Goal: Check status: Check status

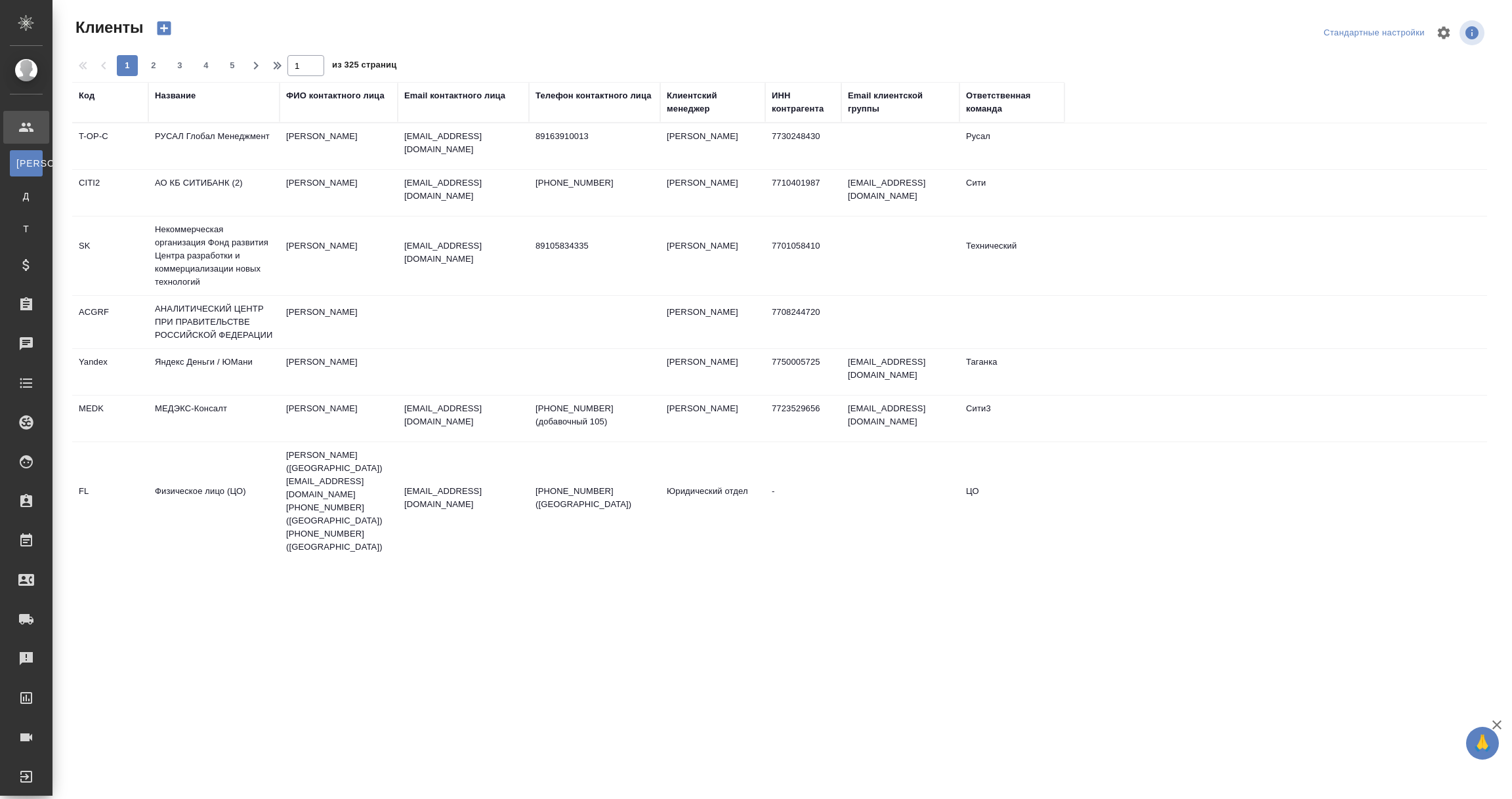
select select "RU"
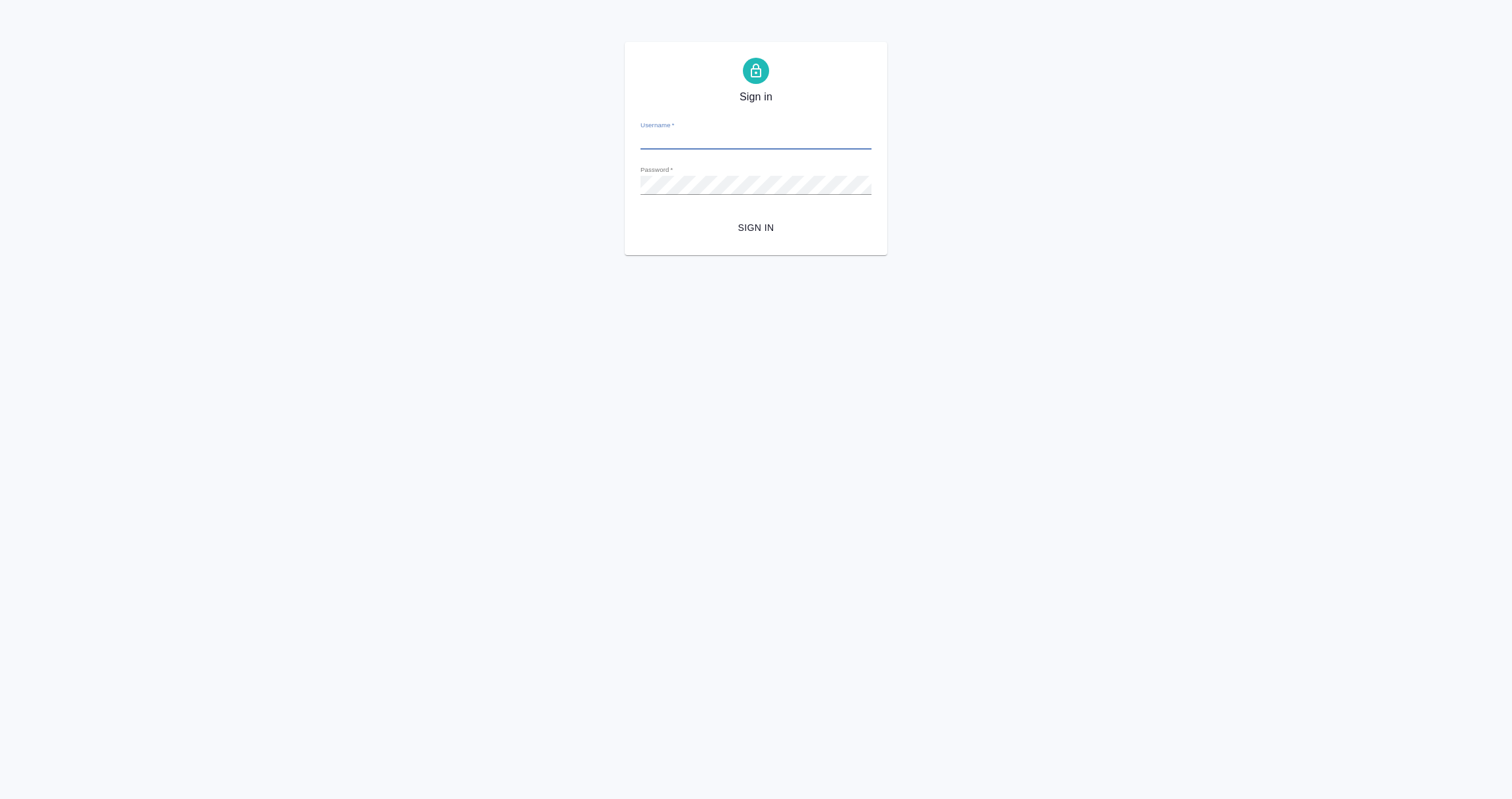
type input "e.vorobyova@awatera.com"
click at [751, 223] on span "Sign in" at bounding box center [756, 228] width 210 height 16
type input "e.vorobyova@awatera.com"
click at [749, 227] on span "Sign in" at bounding box center [756, 228] width 210 height 16
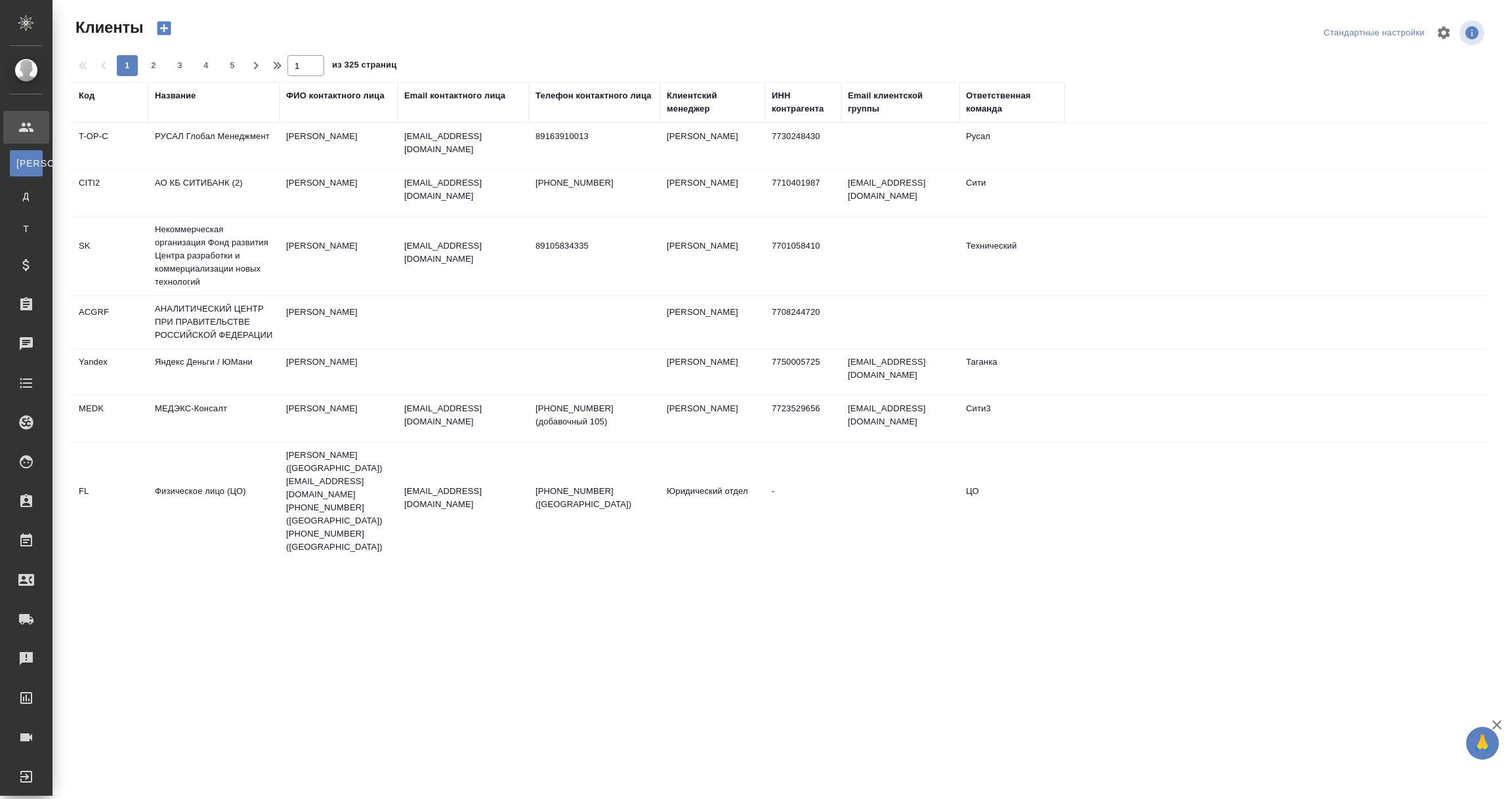
select select "RU"
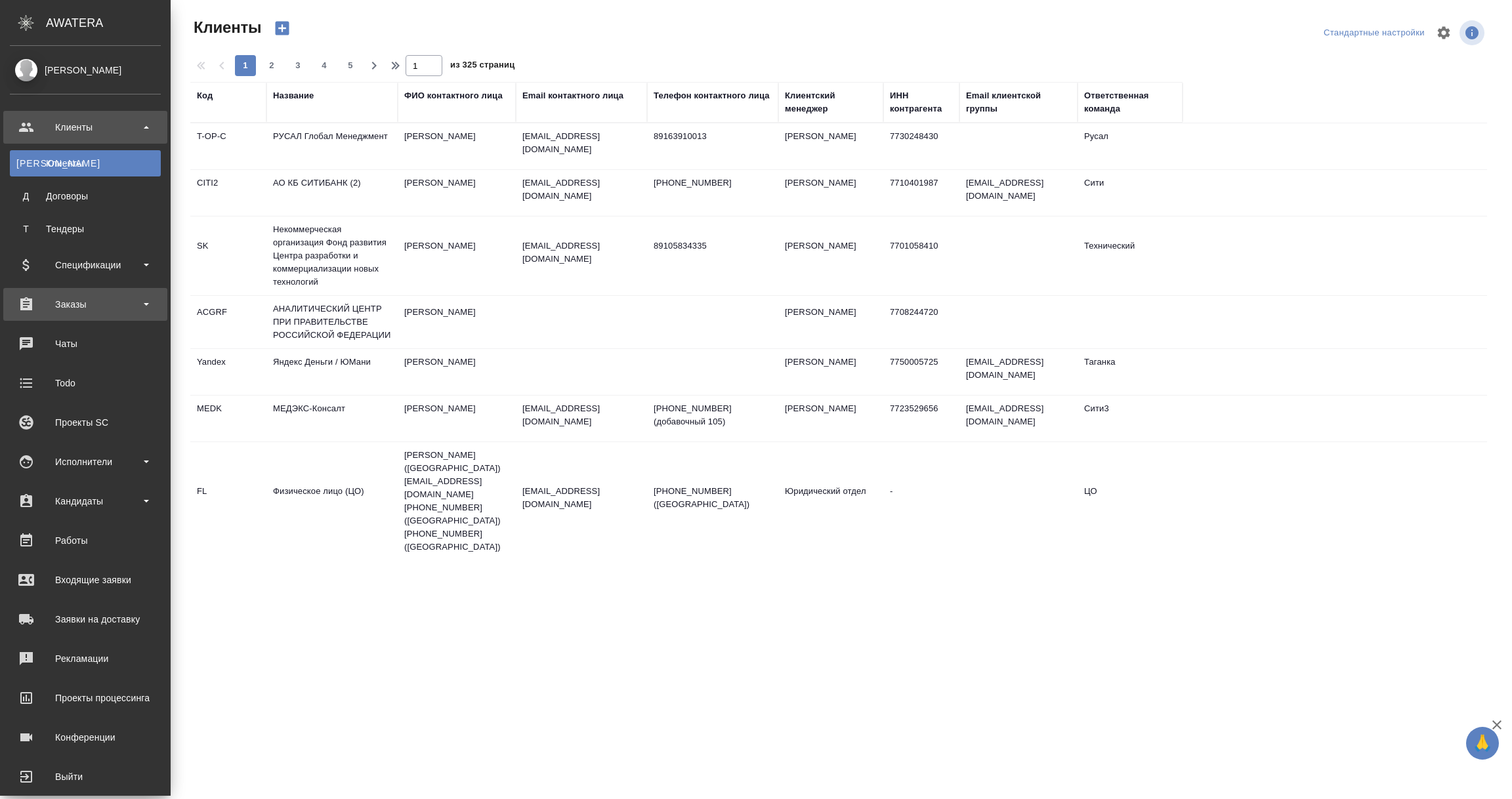
click at [69, 301] on div "Заказы" at bounding box center [85, 304] width 151 height 20
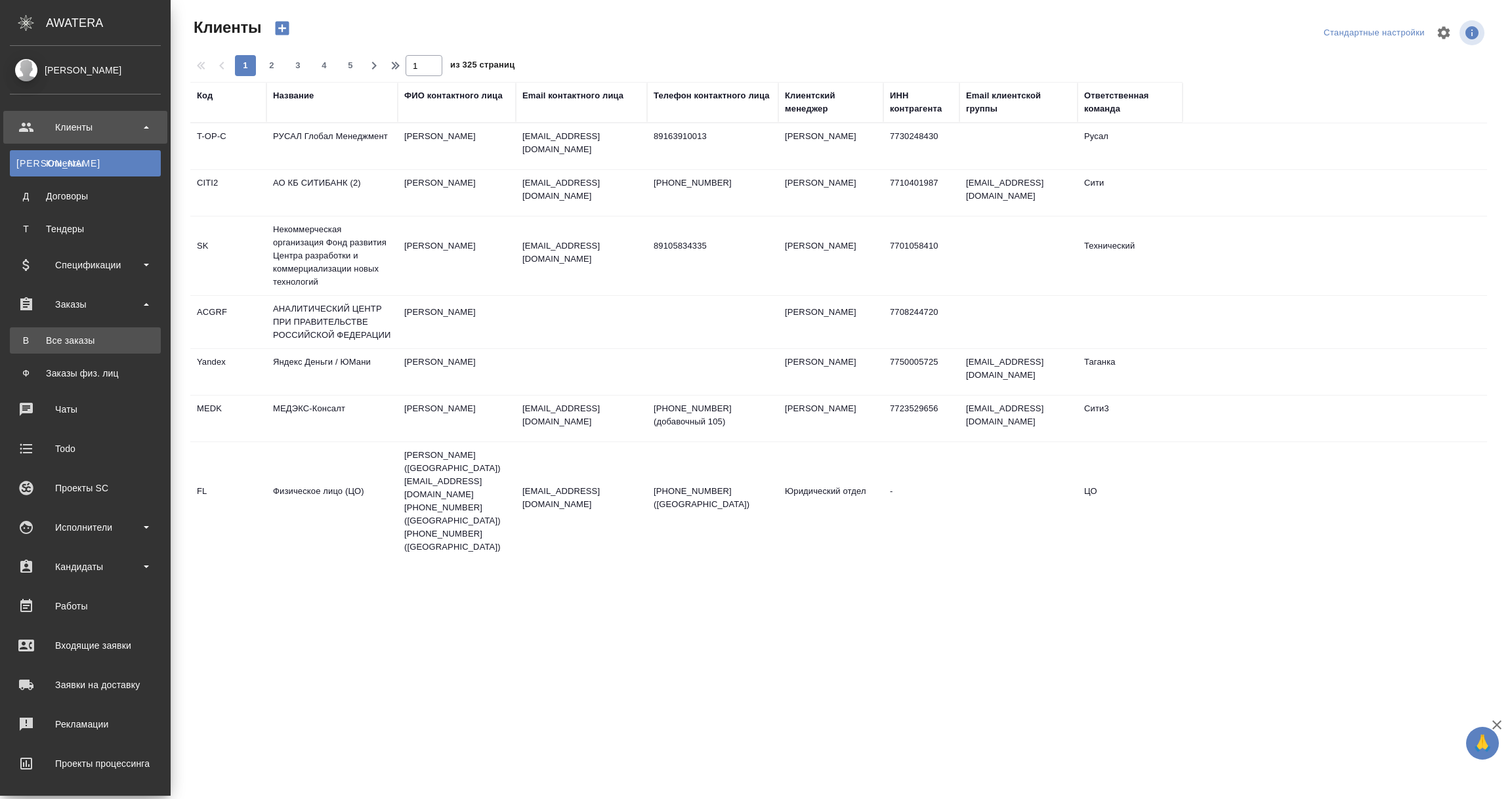
click at [58, 340] on div "Все заказы" at bounding box center [85, 341] width 138 height 13
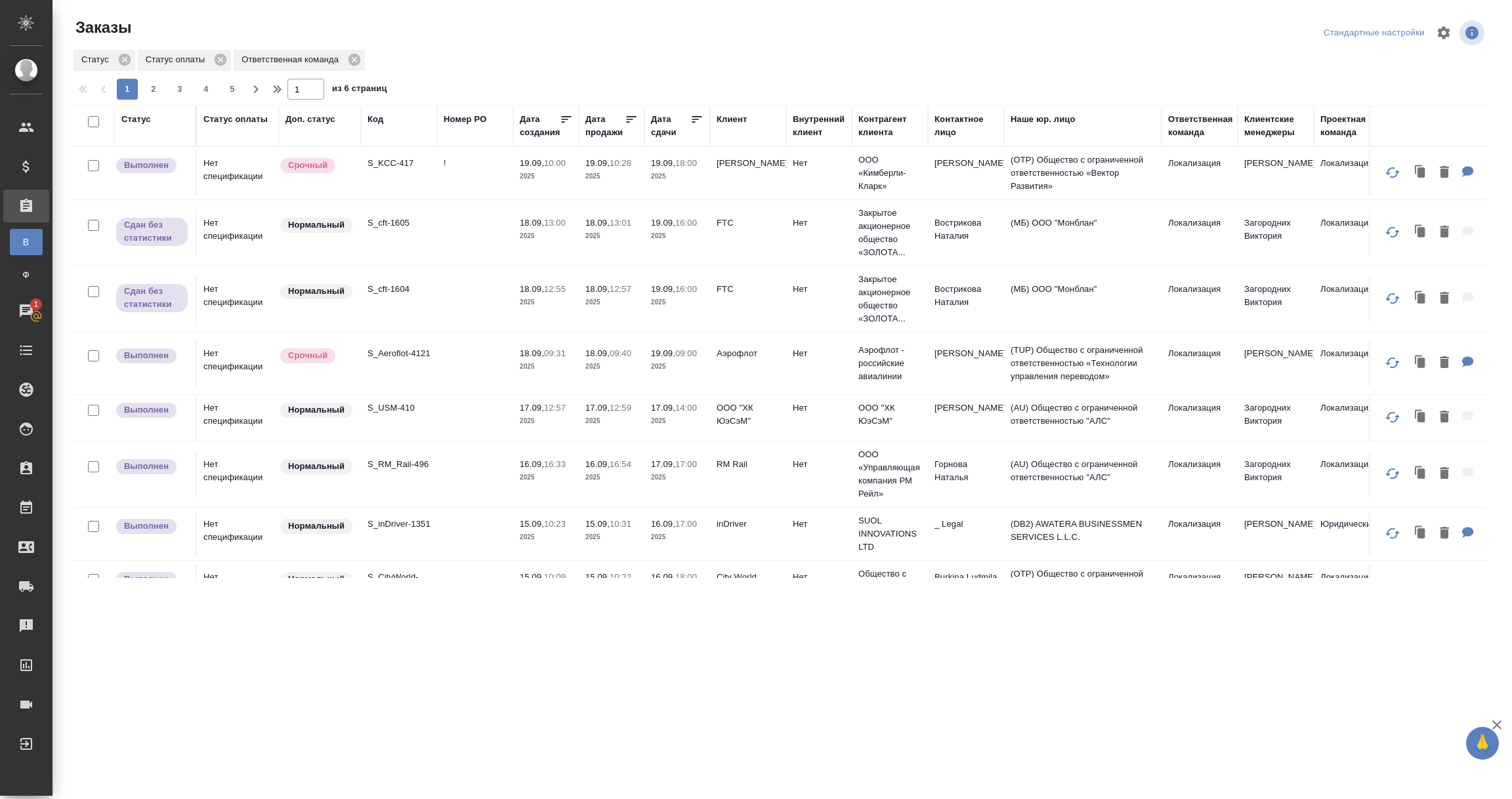
click at [379, 123] on div "Код" at bounding box center [374, 119] width 15 height 13
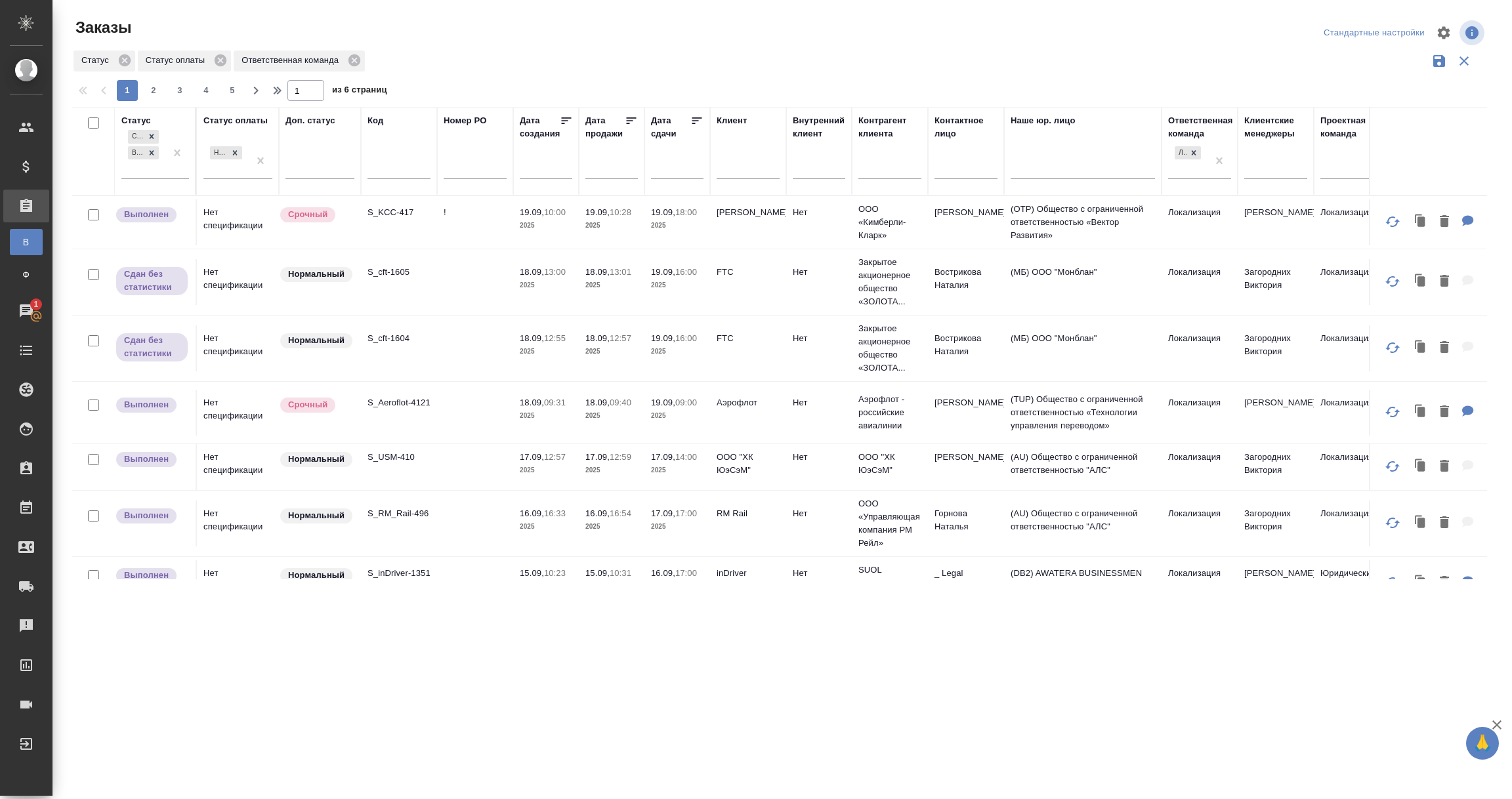
click at [380, 167] on input "text" at bounding box center [398, 171] width 63 height 16
paste input "VISA_RM_Rail-493"
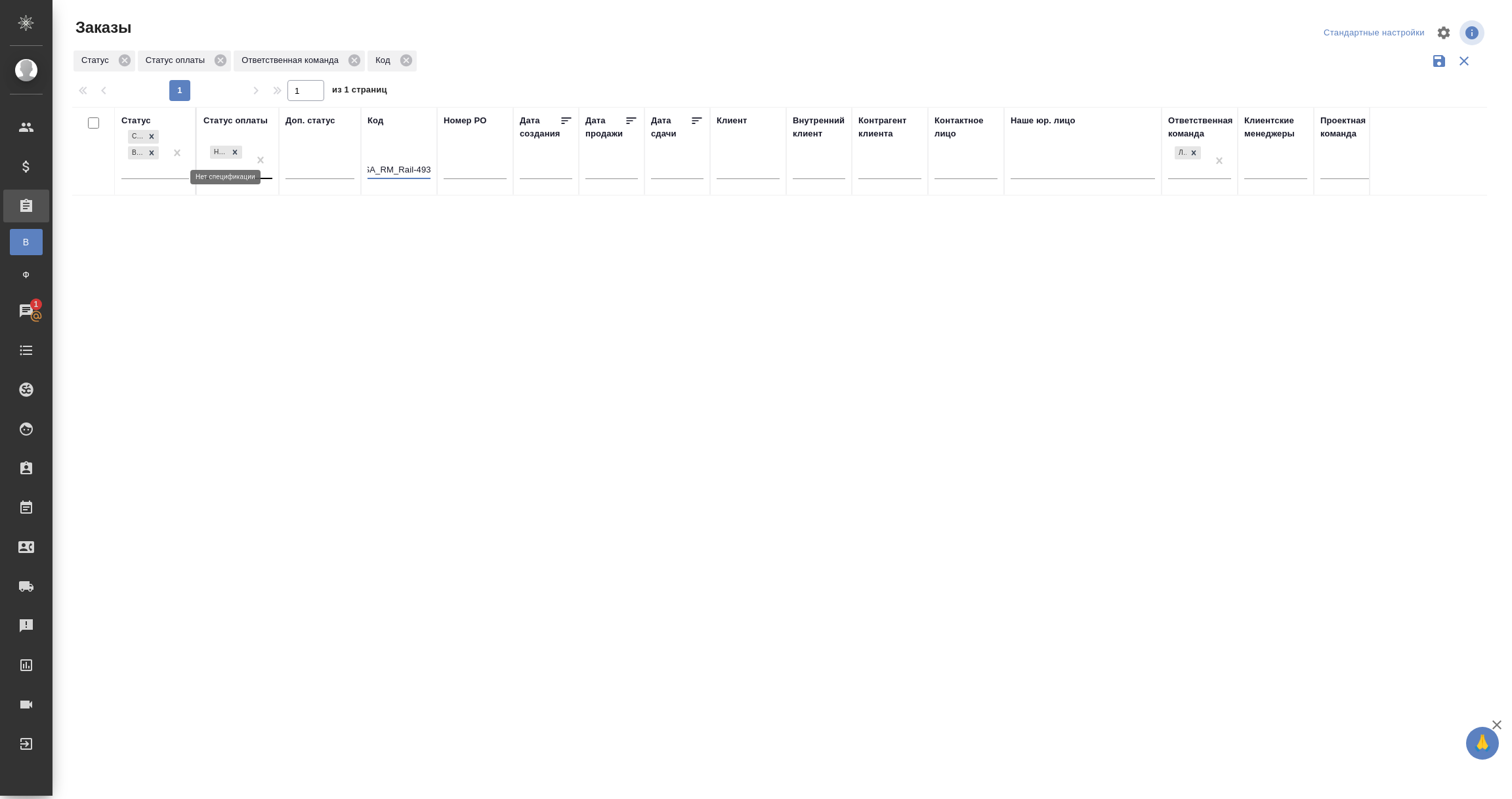
click at [235, 155] on icon at bounding box center [234, 152] width 9 height 9
type input "VISA_RM_Rail-493"
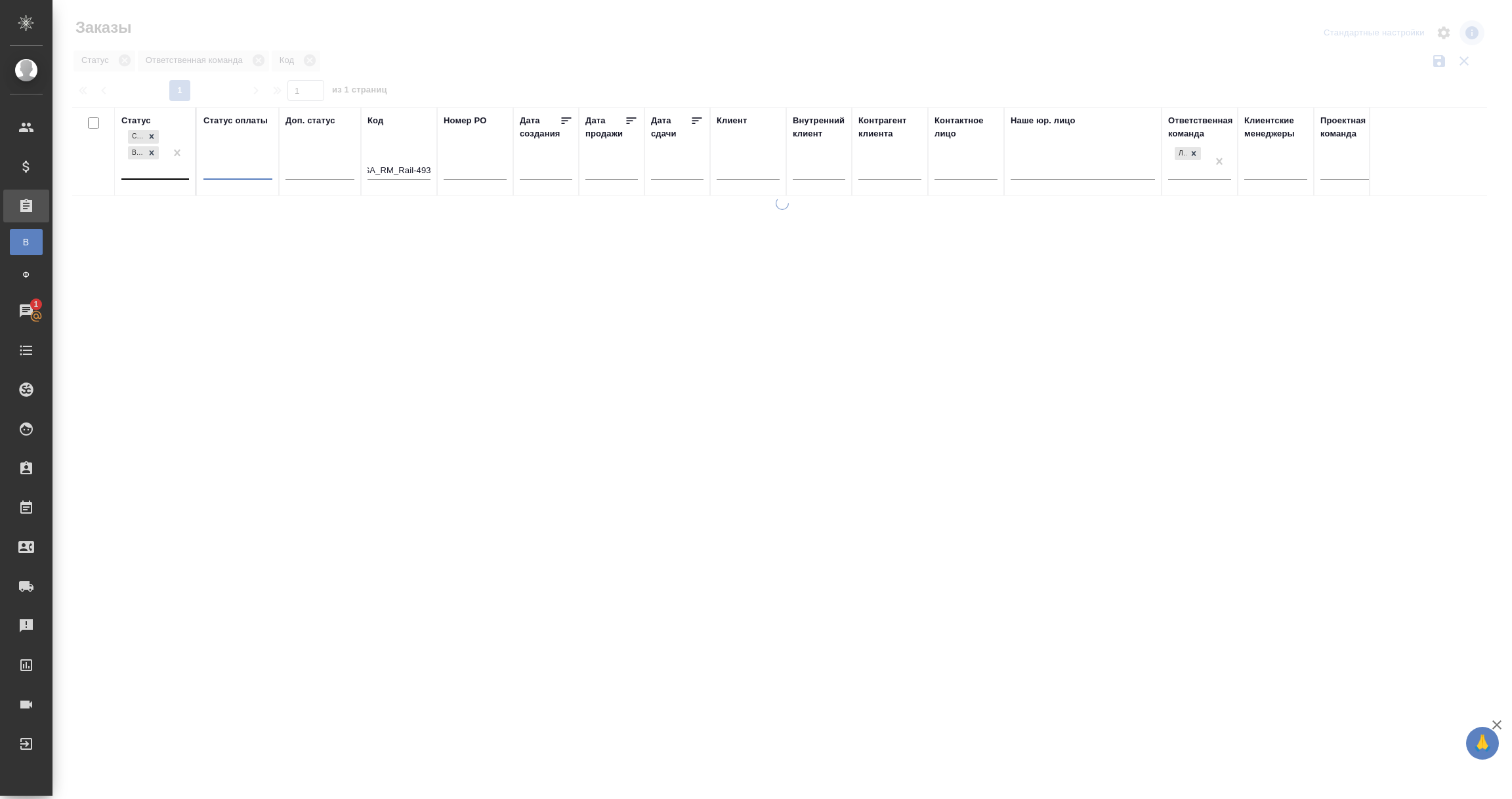
scroll to position [0, 0]
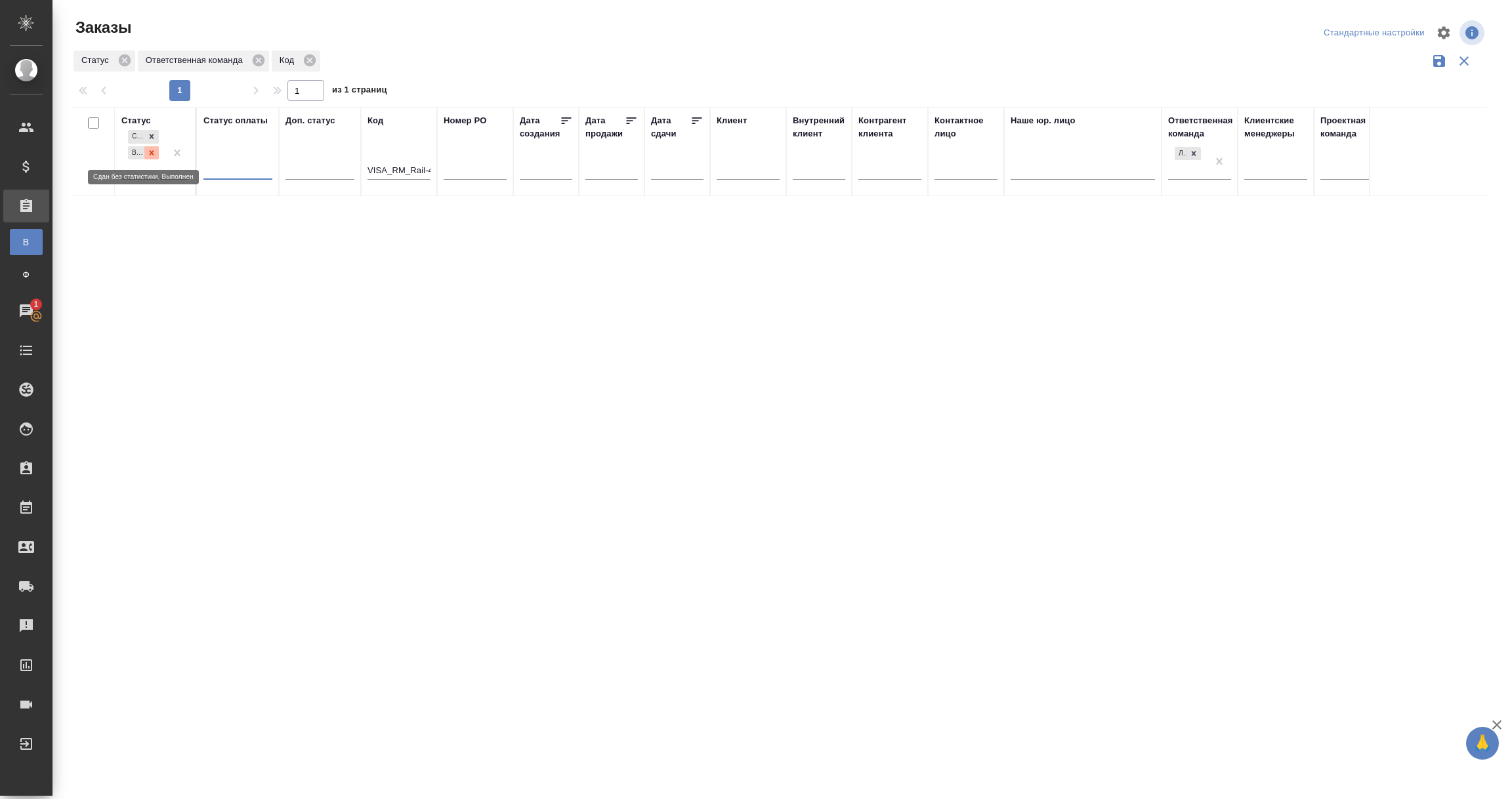
click at [150, 152] on icon at bounding box center [151, 153] width 9 height 9
click at [153, 145] on icon at bounding box center [151, 149] width 9 height 9
click at [1195, 152] on icon at bounding box center [1194, 150] width 9 height 9
